Goal: Task Accomplishment & Management: Use online tool/utility

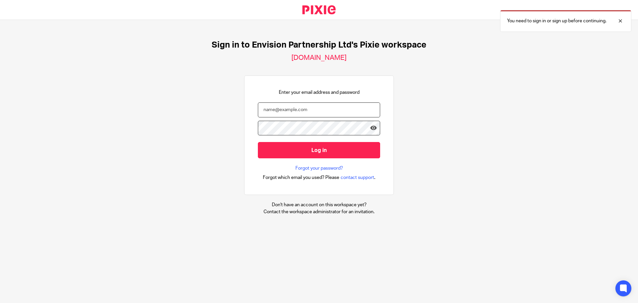
click at [287, 112] on input "email" at bounding box center [319, 109] width 122 height 15
type input "agarner@envision-uk.com"
click at [258, 142] on input "Log in" at bounding box center [319, 150] width 122 height 16
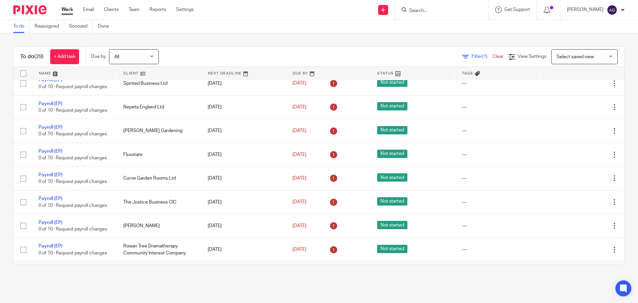
scroll to position [545, 0]
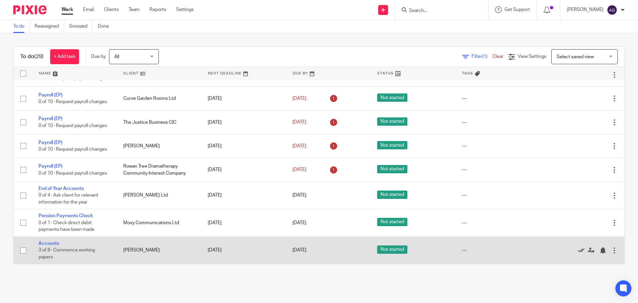
click at [578, 249] on icon at bounding box center [581, 250] width 7 height 7
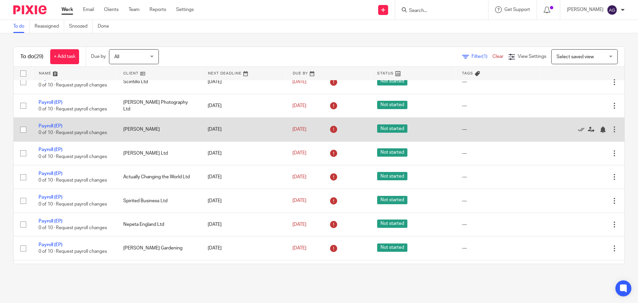
scroll to position [352, 0]
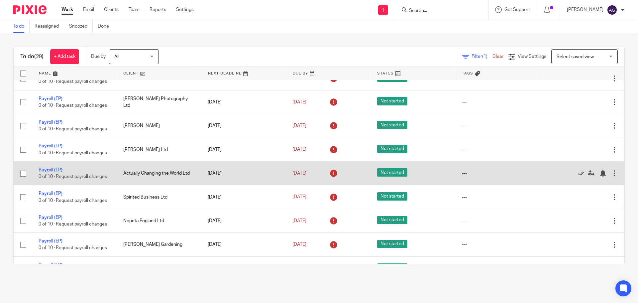
click at [54, 168] on link "Payroll (EP)" at bounding box center [51, 169] width 24 height 5
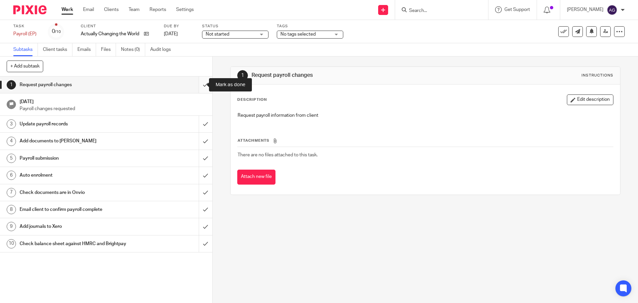
click at [195, 86] on input "submit" at bounding box center [106, 84] width 212 height 17
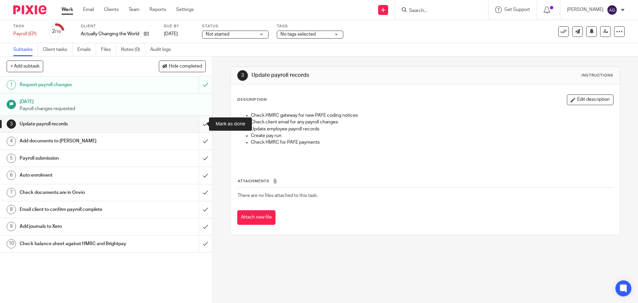
click at [198, 126] on input "submit" at bounding box center [106, 124] width 212 height 17
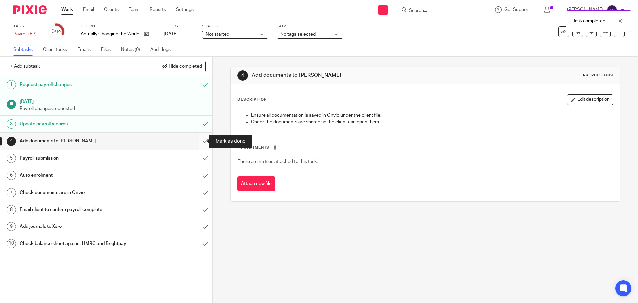
click at [200, 145] on input "submit" at bounding box center [106, 141] width 212 height 17
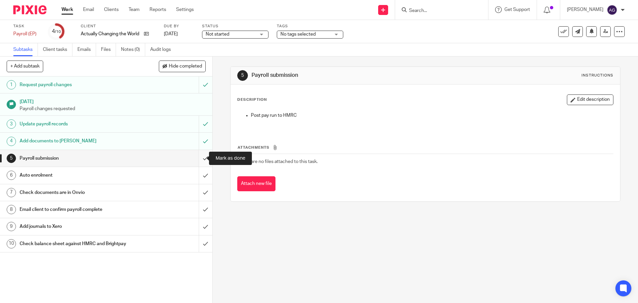
click at [197, 155] on input "submit" at bounding box center [106, 158] width 212 height 17
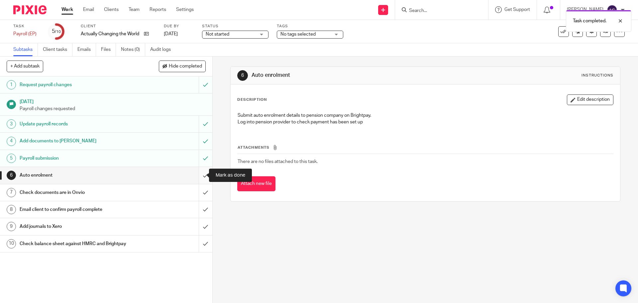
click at [199, 176] on input "submit" at bounding box center [106, 175] width 212 height 17
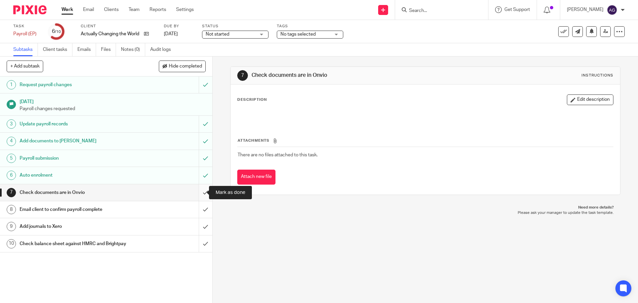
click at [198, 193] on input "submit" at bounding box center [106, 192] width 212 height 17
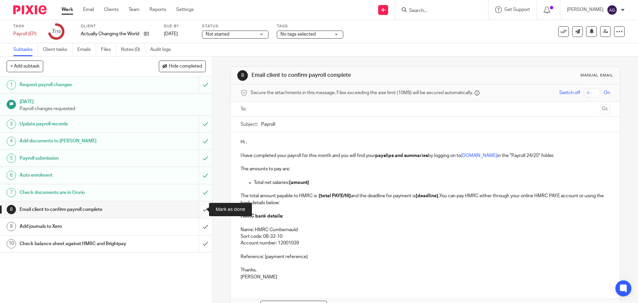
click at [199, 210] on input "submit" at bounding box center [106, 209] width 212 height 17
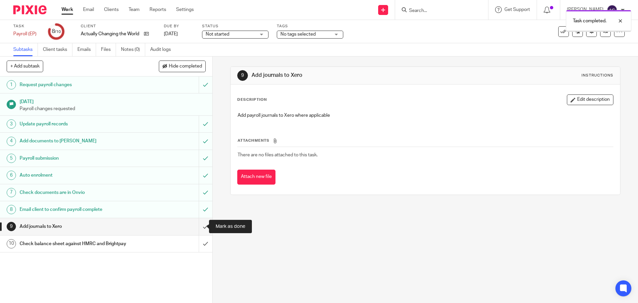
click at [200, 228] on input "submit" at bounding box center [106, 226] width 212 height 17
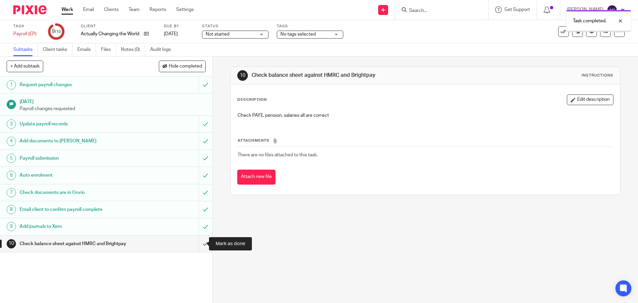
click at [200, 240] on input "submit" at bounding box center [106, 243] width 212 height 17
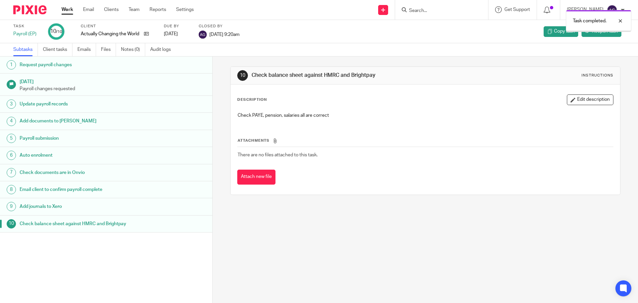
click at [66, 9] on link "Work" at bounding box center [67, 9] width 12 height 7
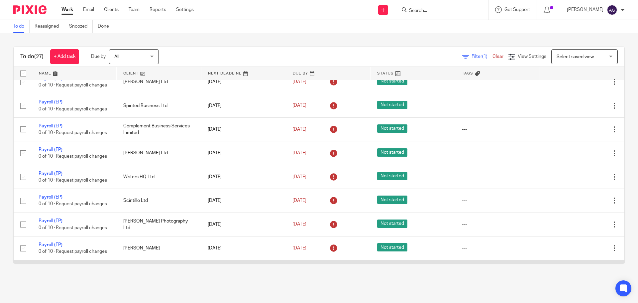
scroll to position [261, 0]
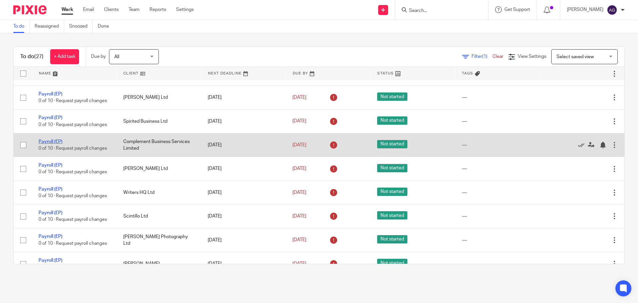
click at [46, 144] on link "Payroll (EP)" at bounding box center [51, 141] width 24 height 5
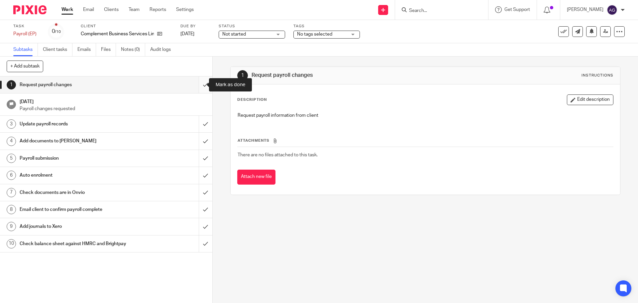
click at [194, 89] on input "submit" at bounding box center [106, 84] width 212 height 17
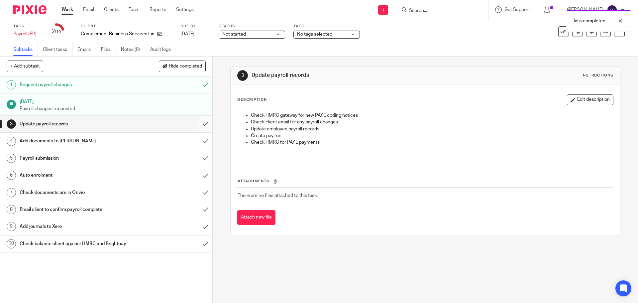
drag, startPoint x: 0, startPoint y: 0, endPoint x: 200, endPoint y: 126, distance: 236.5
click at [200, 126] on input "submit" at bounding box center [106, 124] width 212 height 17
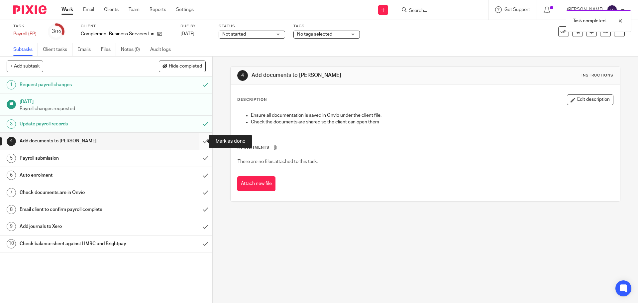
click at [200, 141] on input "submit" at bounding box center [106, 141] width 212 height 17
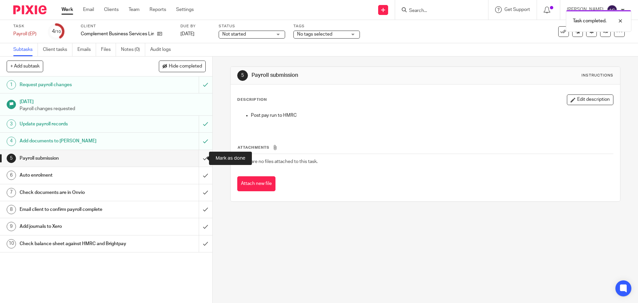
click at [200, 158] on input "submit" at bounding box center [106, 158] width 212 height 17
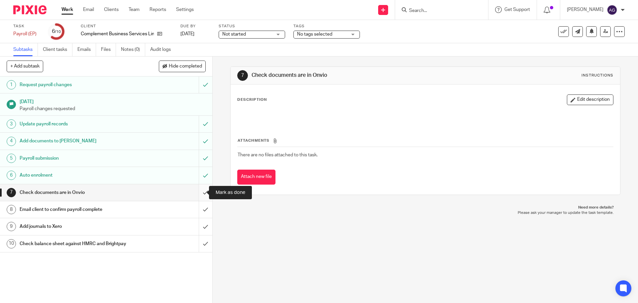
click at [202, 192] on input "submit" at bounding box center [106, 192] width 212 height 17
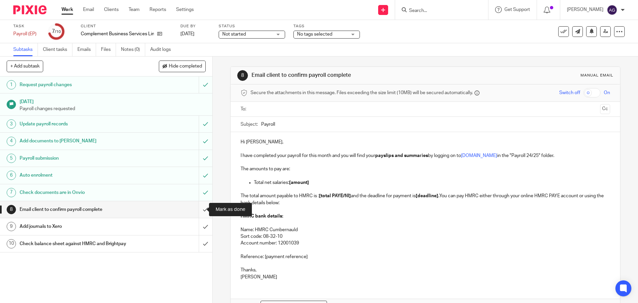
click at [195, 209] on input "submit" at bounding box center [106, 209] width 212 height 17
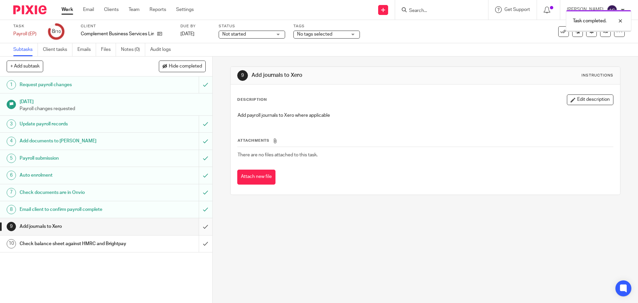
click at [200, 227] on input "submit" at bounding box center [106, 226] width 212 height 17
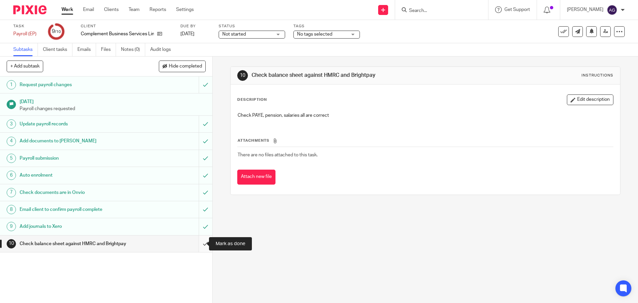
click at [199, 242] on input "submit" at bounding box center [106, 243] width 212 height 17
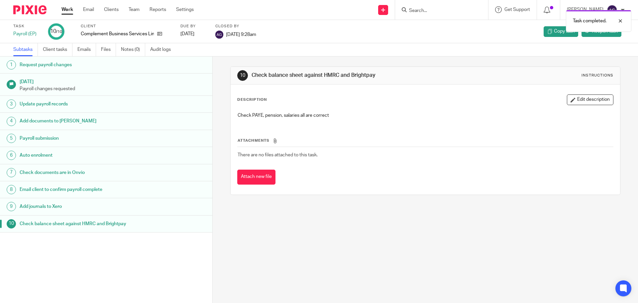
click at [63, 10] on link "Work" at bounding box center [67, 9] width 12 height 7
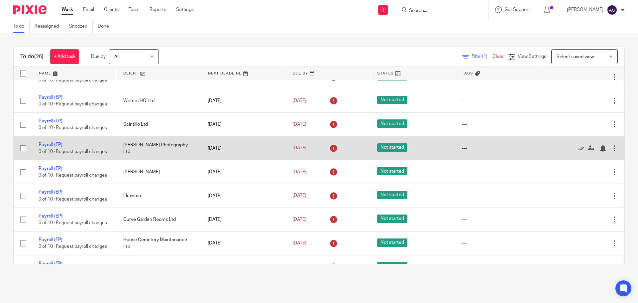
scroll to position [366, 0]
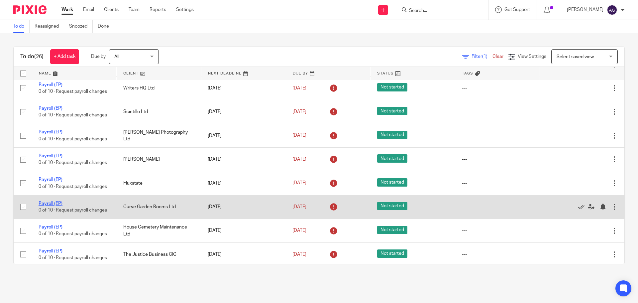
click at [54, 202] on link "Payroll (EP)" at bounding box center [51, 203] width 24 height 5
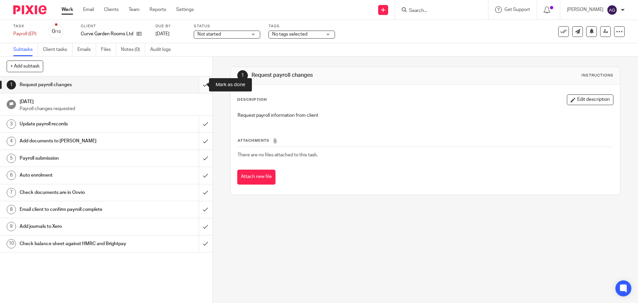
click at [200, 82] on input "submit" at bounding box center [106, 84] width 212 height 17
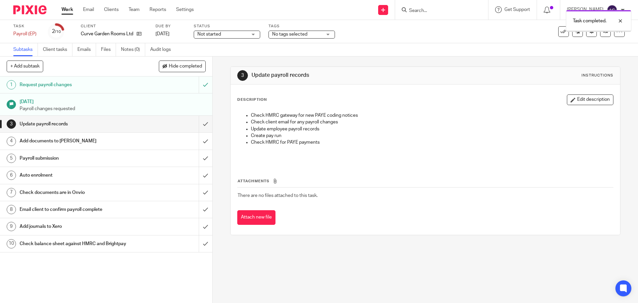
click at [200, 122] on input "submit" at bounding box center [106, 124] width 212 height 17
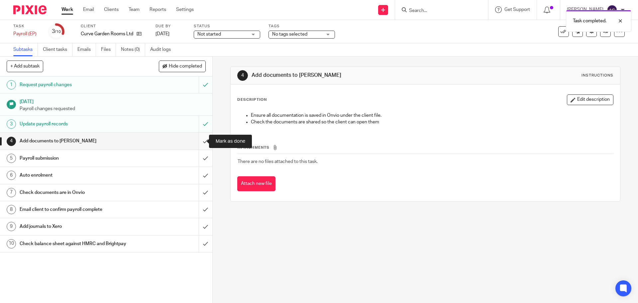
click at [200, 138] on input "submit" at bounding box center [106, 141] width 212 height 17
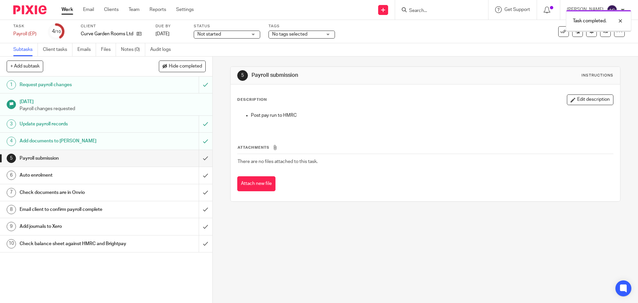
click at [199, 157] on input "submit" at bounding box center [106, 158] width 212 height 17
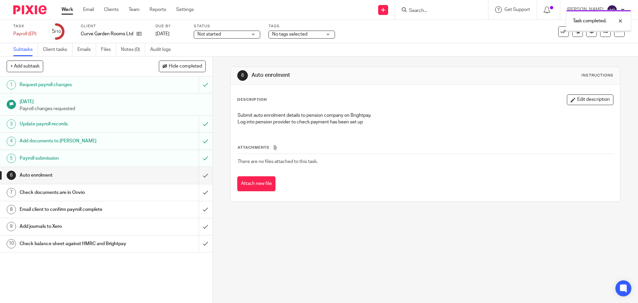
click at [199, 176] on input "submit" at bounding box center [106, 175] width 212 height 17
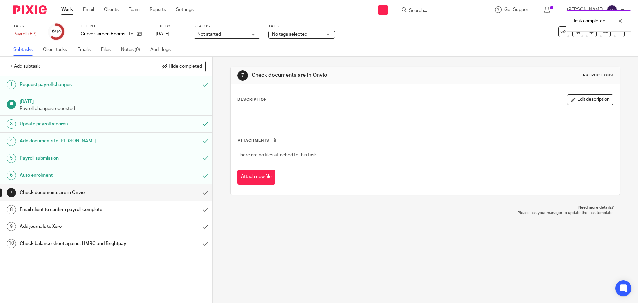
click at [199, 196] on input "submit" at bounding box center [106, 192] width 212 height 17
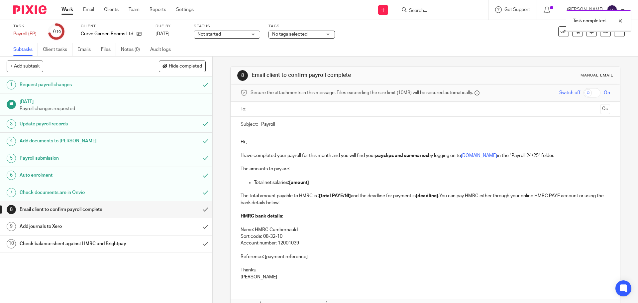
click at [196, 216] on input "submit" at bounding box center [106, 209] width 212 height 17
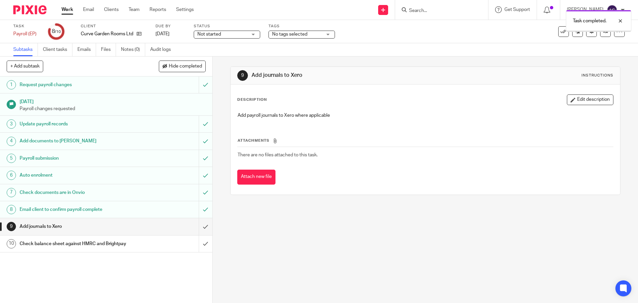
click at [197, 225] on input "submit" at bounding box center [106, 226] width 212 height 17
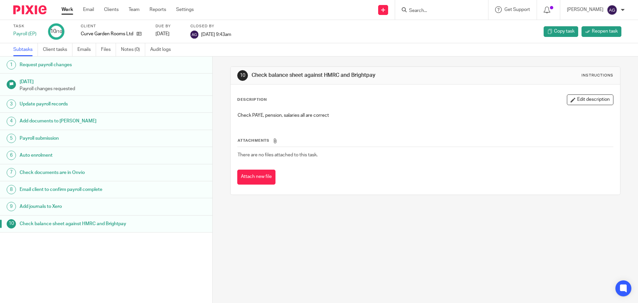
click at [69, 11] on link "Work" at bounding box center [67, 9] width 12 height 7
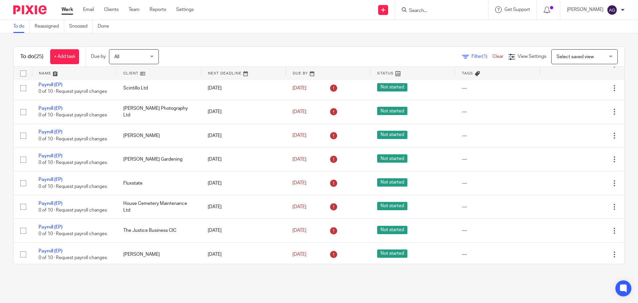
scroll to position [399, 0]
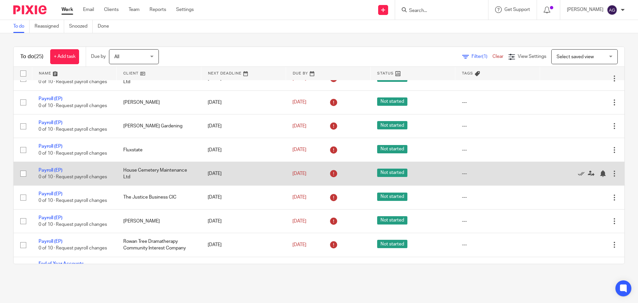
click at [55, 167] on td "Payroll (EP) 0 of 10 · Request payroll changes" at bounding box center [74, 174] width 85 height 24
click at [54, 169] on link "Payroll (EP)" at bounding box center [51, 170] width 24 height 5
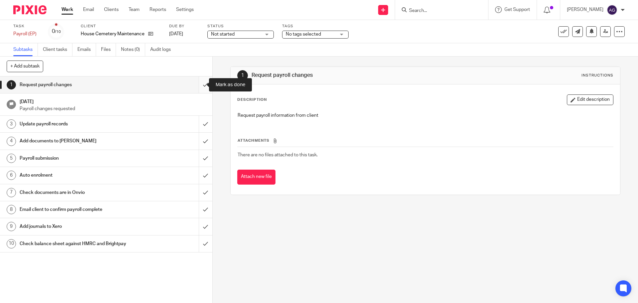
click at [198, 85] on input "submit" at bounding box center [106, 84] width 212 height 17
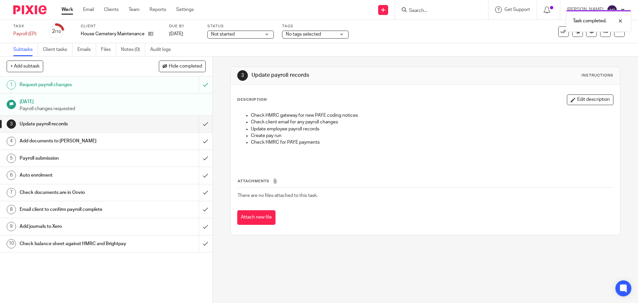
click at [199, 124] on input "submit" at bounding box center [106, 124] width 212 height 17
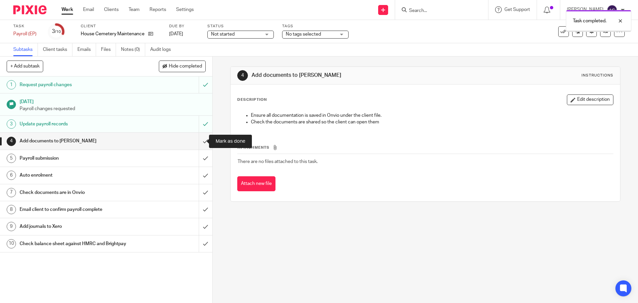
click at [197, 141] on input "submit" at bounding box center [106, 141] width 212 height 17
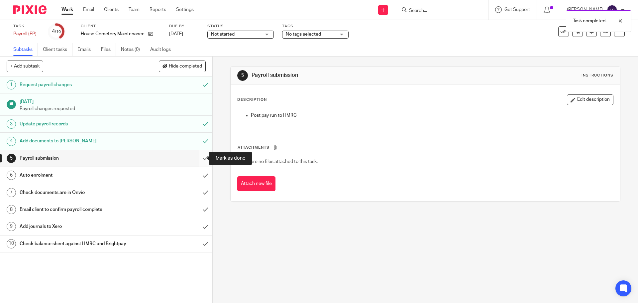
click at [199, 152] on input "submit" at bounding box center [106, 158] width 212 height 17
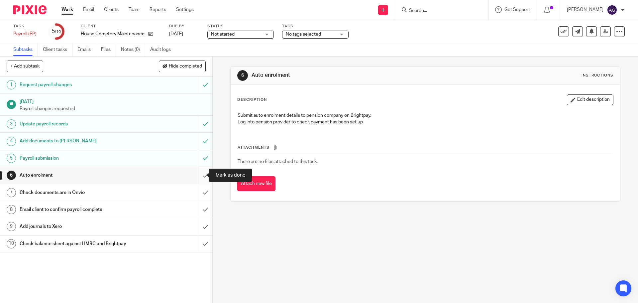
click at [201, 173] on input "submit" at bounding box center [106, 175] width 212 height 17
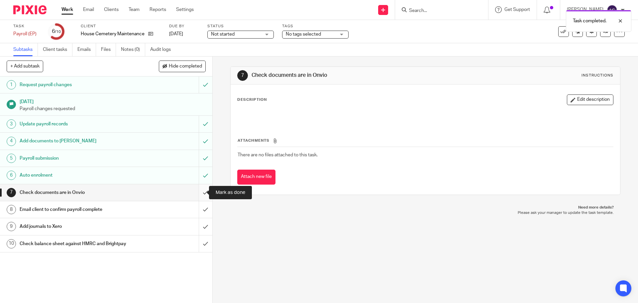
click at [199, 193] on input "submit" at bounding box center [106, 192] width 212 height 17
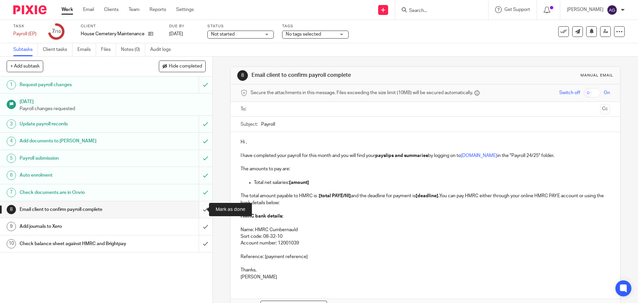
click at [197, 211] on input "submit" at bounding box center [106, 209] width 212 height 17
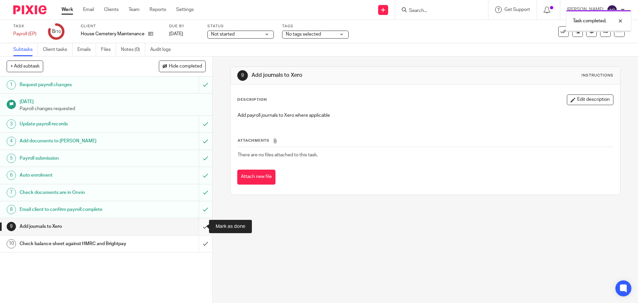
click at [198, 224] on input "submit" at bounding box center [106, 226] width 212 height 17
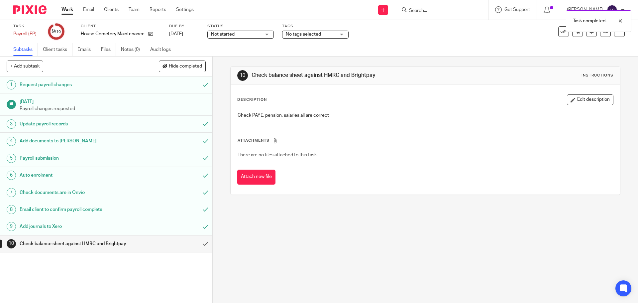
click at [197, 242] on input "submit" at bounding box center [106, 243] width 212 height 17
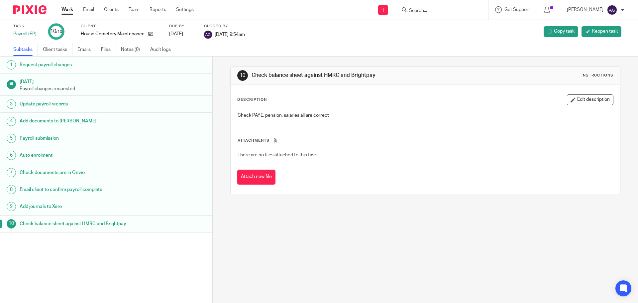
click at [70, 13] on link "Work" at bounding box center [67, 9] width 12 height 7
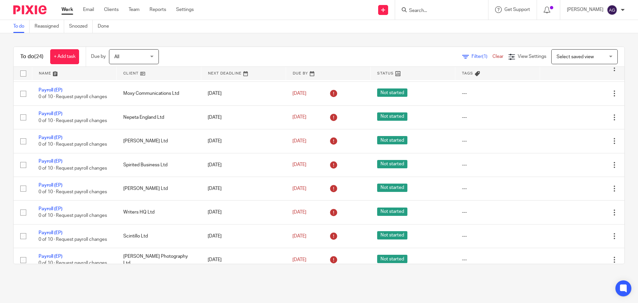
scroll to position [223, 0]
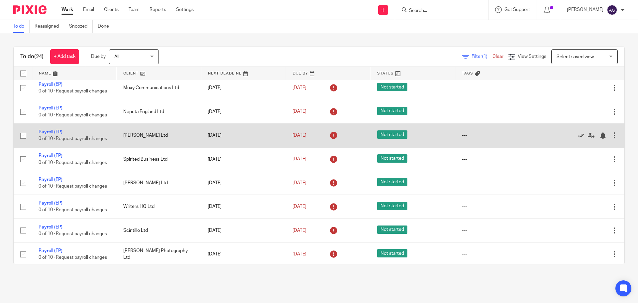
click at [55, 130] on link "Payroll (EP)" at bounding box center [51, 132] width 24 height 5
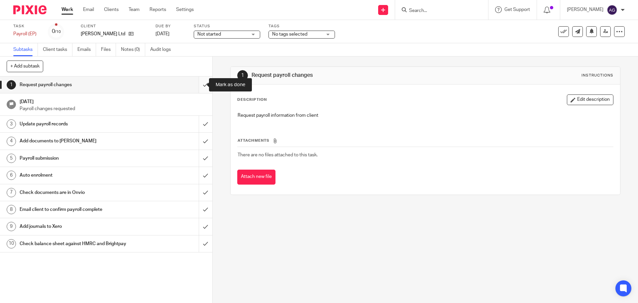
click at [195, 85] on input "submit" at bounding box center [106, 84] width 212 height 17
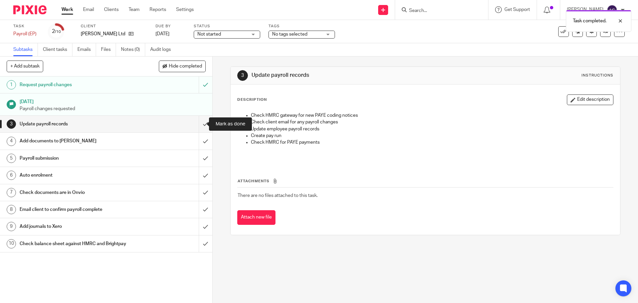
click at [201, 124] on input "submit" at bounding box center [106, 124] width 212 height 17
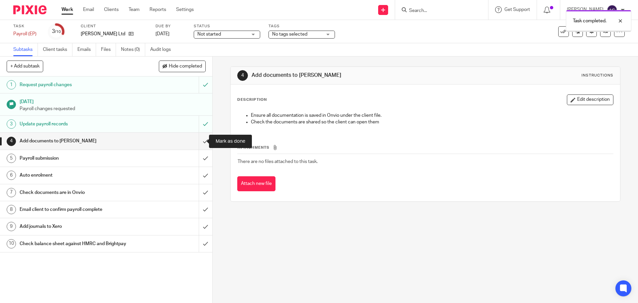
click at [198, 142] on input "submit" at bounding box center [106, 141] width 212 height 17
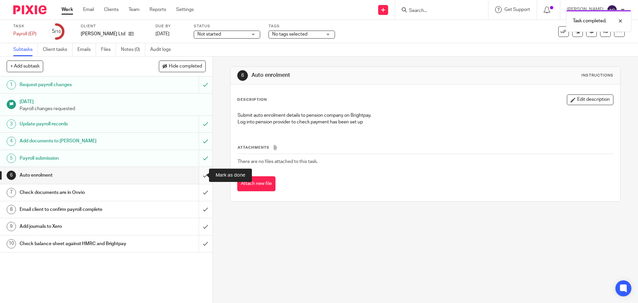
click at [198, 173] on input "submit" at bounding box center [106, 175] width 212 height 17
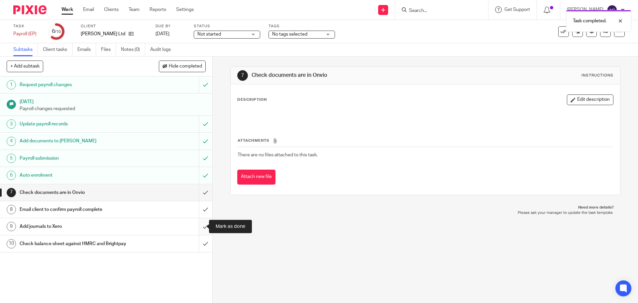
click at [198, 227] on input "submit" at bounding box center [106, 226] width 212 height 17
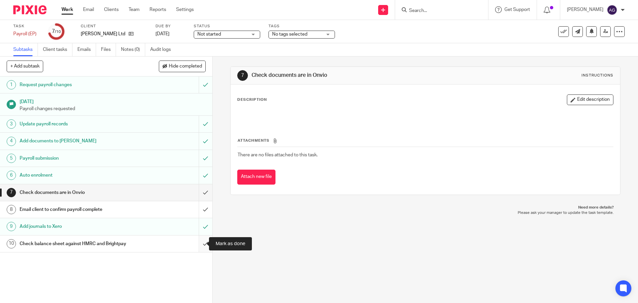
click at [201, 242] on input "submit" at bounding box center [106, 243] width 212 height 17
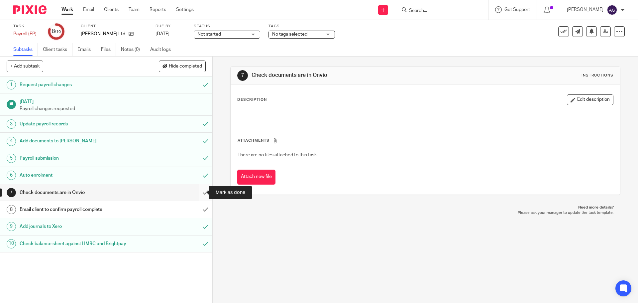
click at [196, 193] on input "submit" at bounding box center [106, 192] width 212 height 17
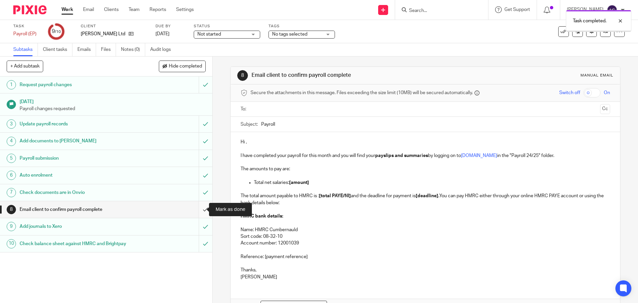
click at [200, 208] on input "submit" at bounding box center [106, 209] width 212 height 17
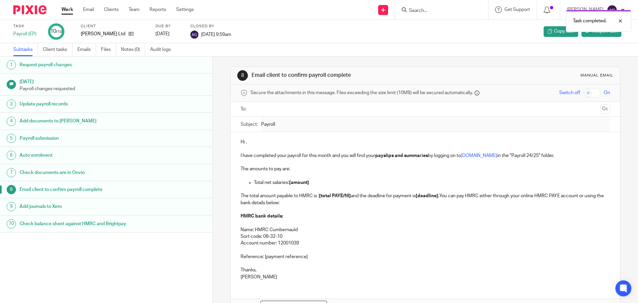
click at [69, 11] on link "Work" at bounding box center [67, 9] width 12 height 7
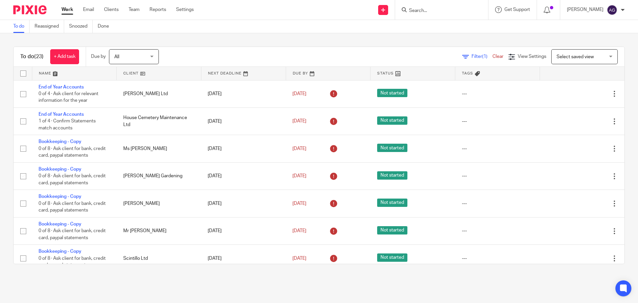
click at [424, 11] on input "Search" at bounding box center [438, 11] width 60 height 6
type input "melod"
click at [458, 21] on div "Melod y Savage Ltd Melod y Savannah" at bounding box center [448, 31] width 93 height 31
click at [450, 25] on link at bounding box center [448, 26] width 82 height 10
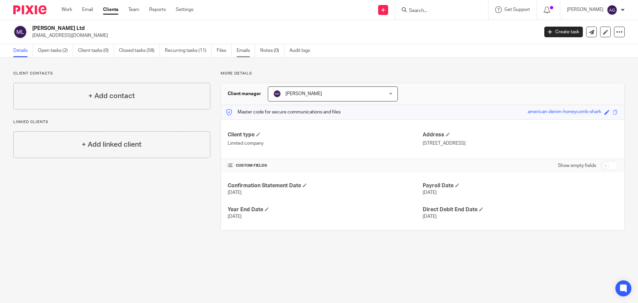
click at [246, 51] on link "Emails" at bounding box center [246, 50] width 19 height 13
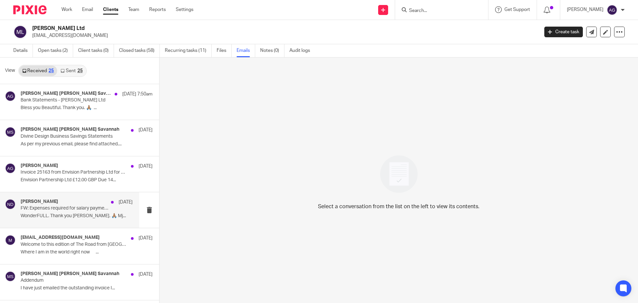
click at [82, 210] on p "FW: Expenses required for salary payment this week." at bounding box center [66, 208] width 90 height 6
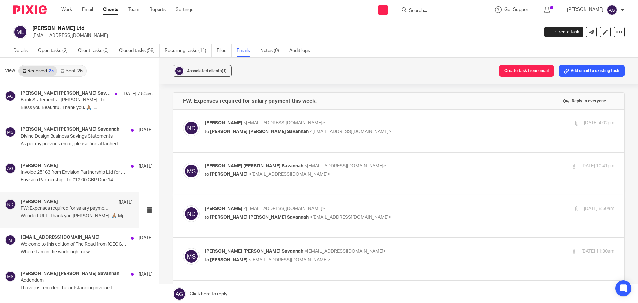
click at [266, 135] on p "to [PERSON_NAME] [PERSON_NAME] Savannah <[EMAIL_ADDRESS][DOMAIN_NAME]>" at bounding box center [341, 131] width 273 height 7
checkbox input "true"
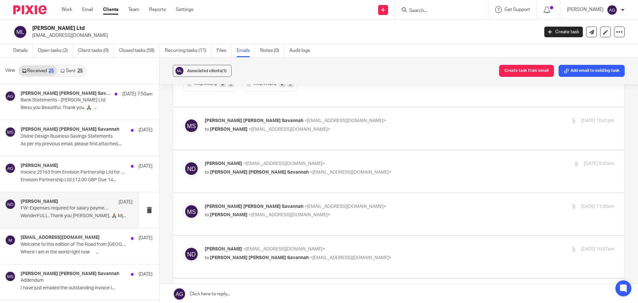
scroll to position [731, 0]
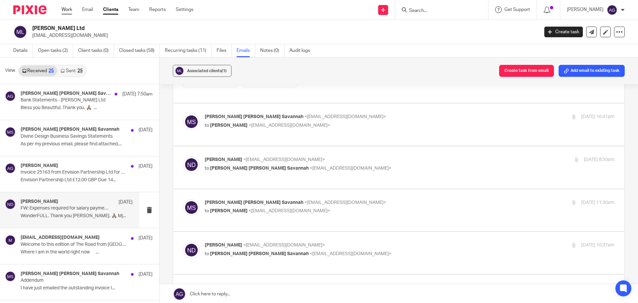
click at [66, 11] on link "Work" at bounding box center [66, 9] width 11 height 7
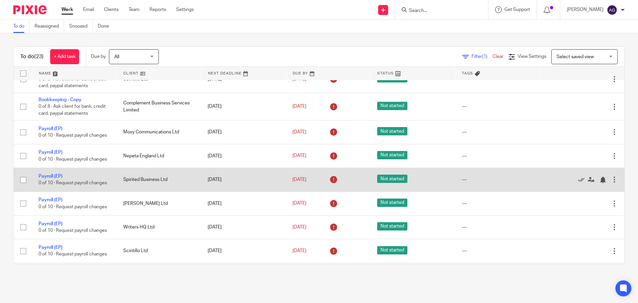
scroll to position [167, 0]
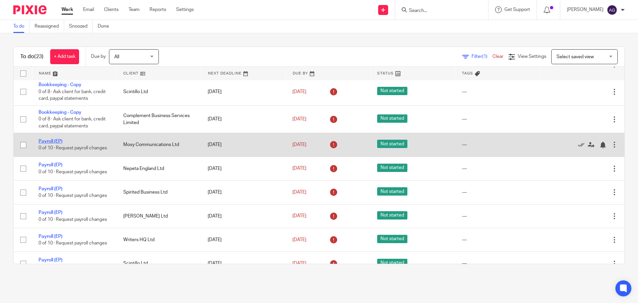
click at [47, 143] on link "Payroll (EP)" at bounding box center [51, 141] width 24 height 5
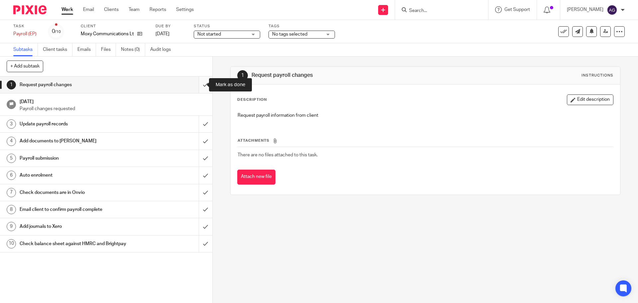
click at [197, 83] on input "submit" at bounding box center [106, 84] width 212 height 17
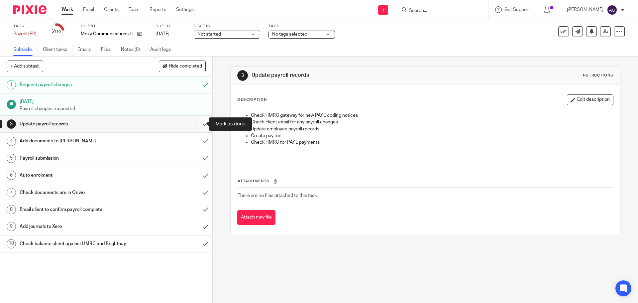
click at [199, 124] on input "submit" at bounding box center [106, 124] width 212 height 17
